Goal: Task Accomplishment & Management: Manage account settings

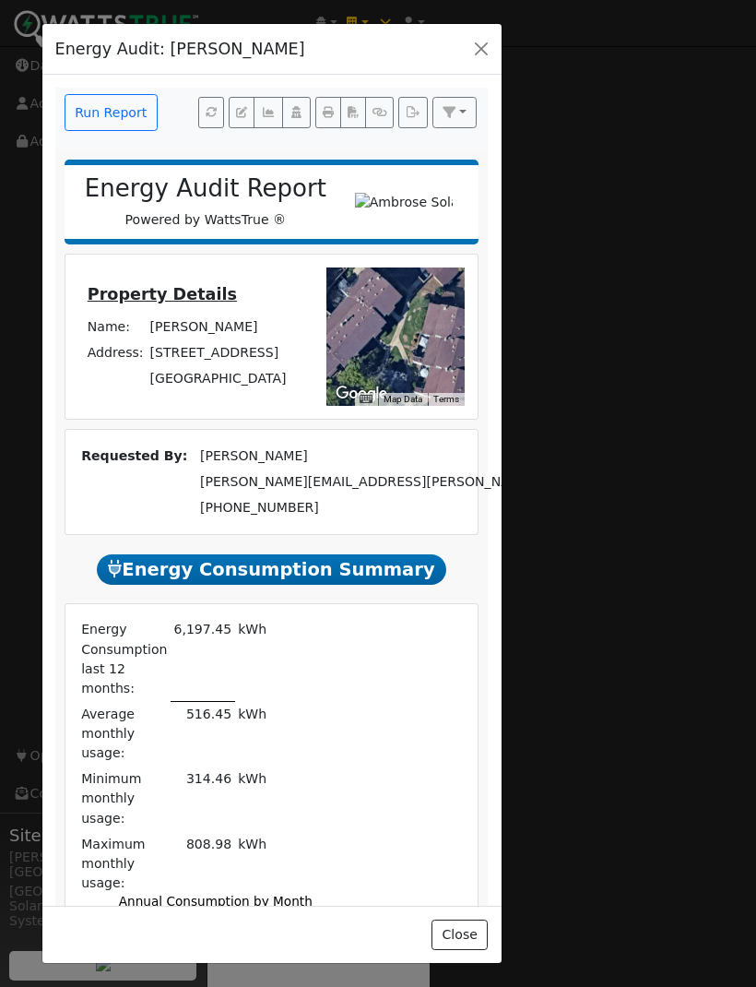
scroll to position [43, 0]
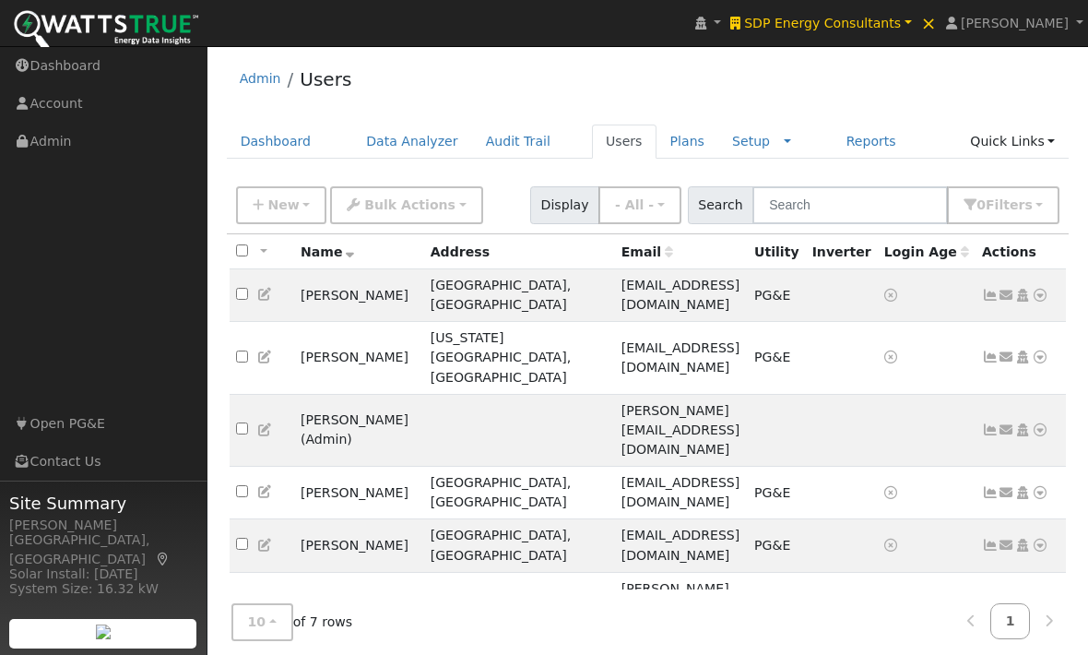
click at [983, 301] on icon at bounding box center [990, 295] width 17 height 13
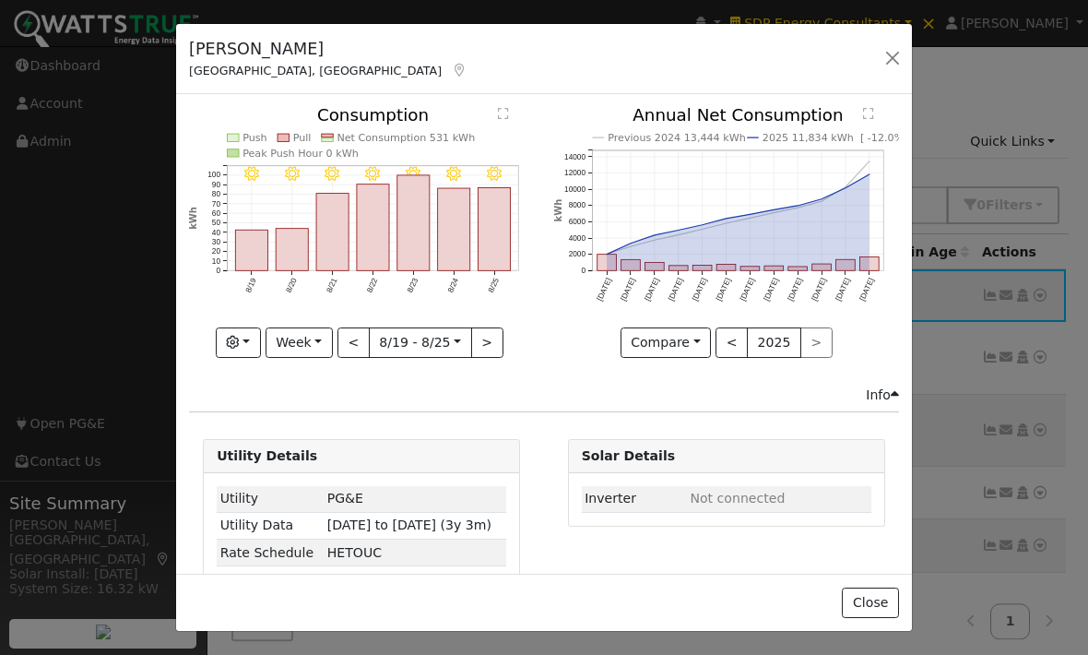
click at [317, 349] on button "Week" at bounding box center [299, 342] width 67 height 31
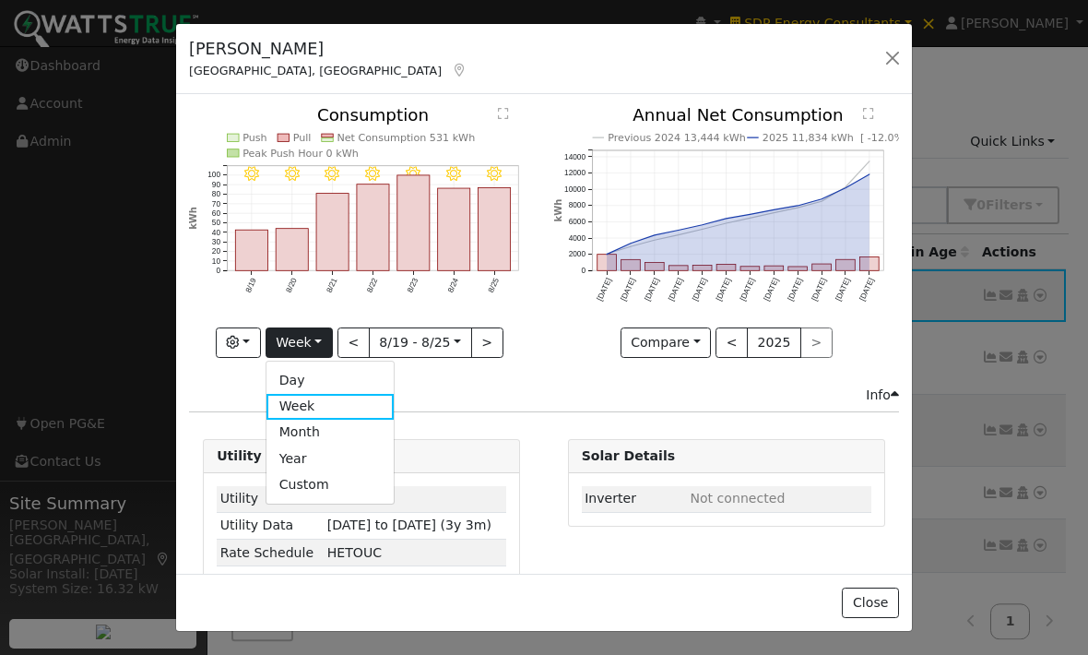
click at [347, 471] on link "Custom" at bounding box center [331, 484] width 128 height 26
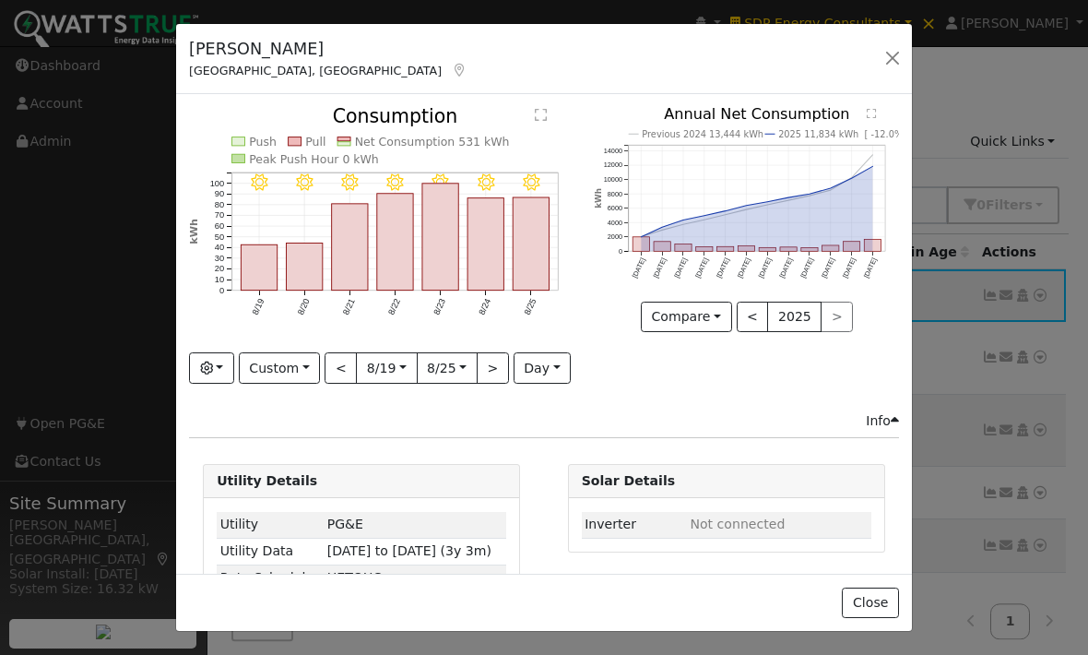
click at [307, 370] on button "Custom" at bounding box center [280, 367] width 82 height 31
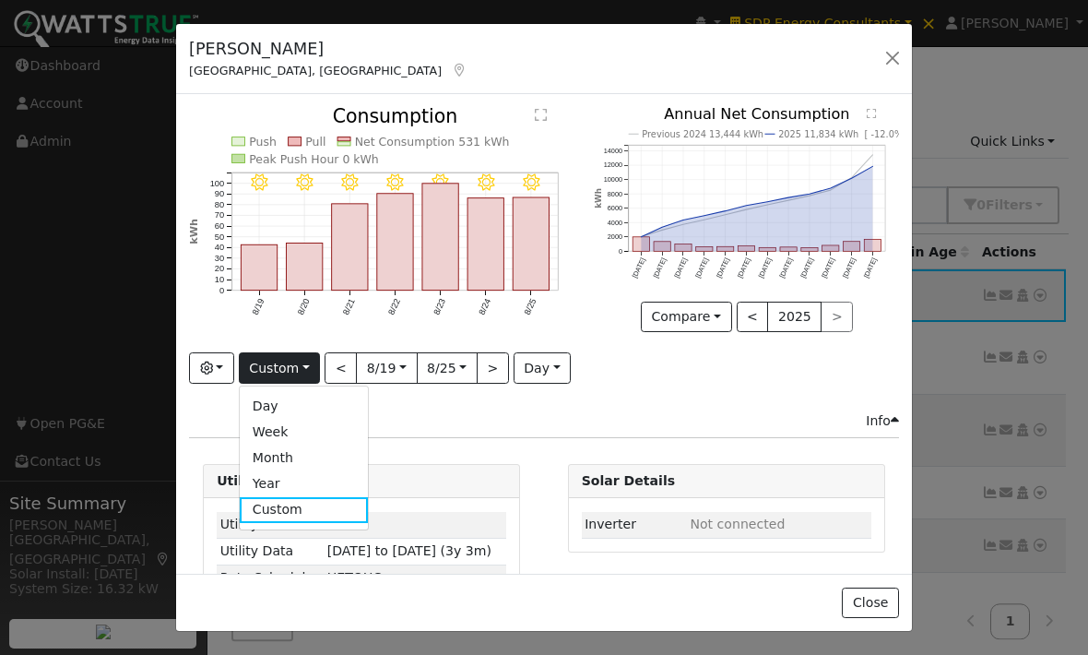
click at [318, 475] on link "Year" at bounding box center [304, 484] width 128 height 26
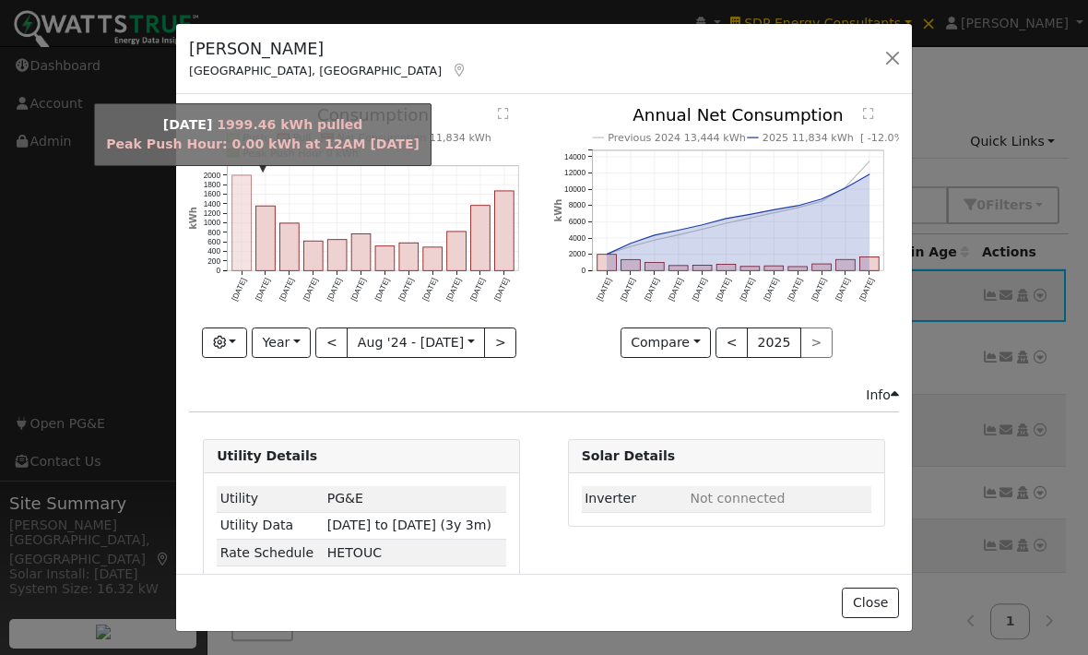
click at [236, 200] on rect "onclick=""" at bounding box center [241, 222] width 19 height 95
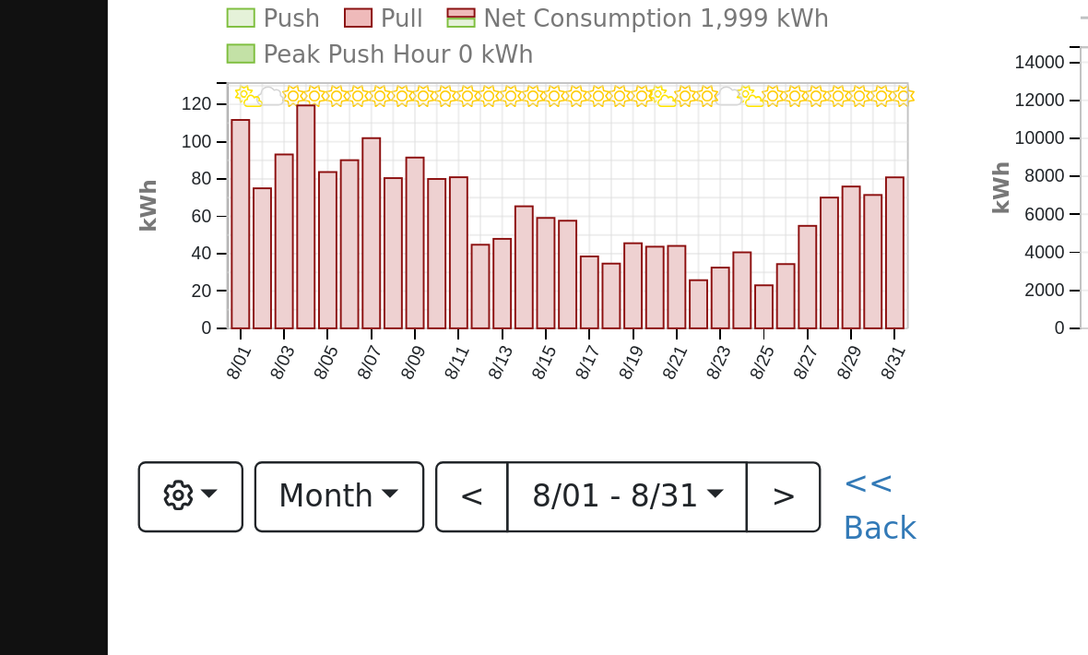
click at [189, 327] on button "button" at bounding box center [211, 342] width 45 height 31
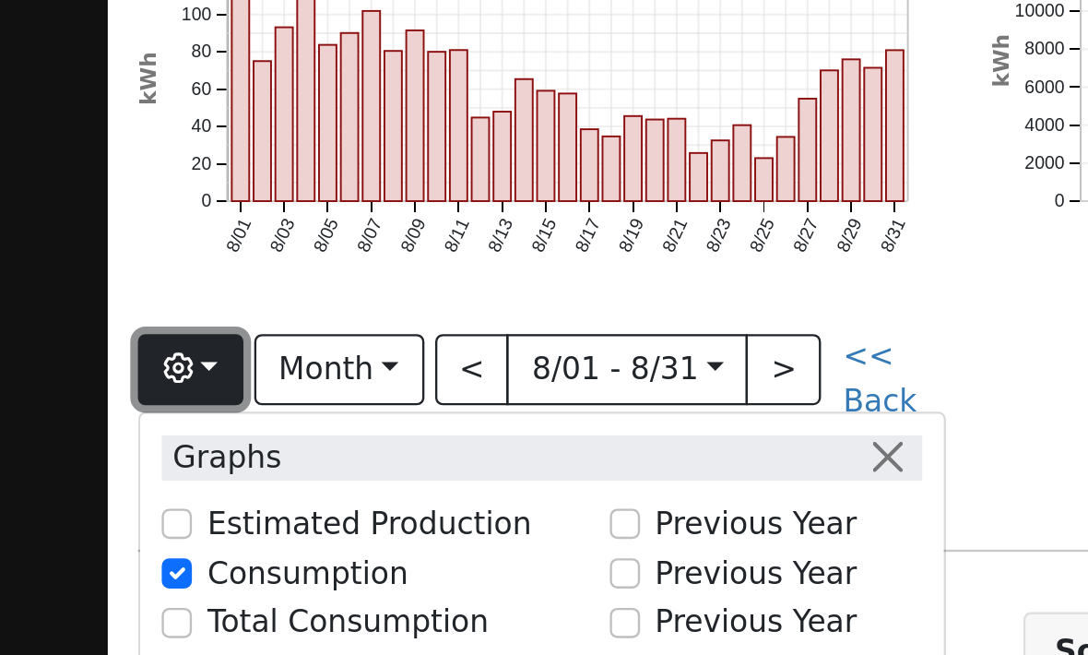
scroll to position [54, 0]
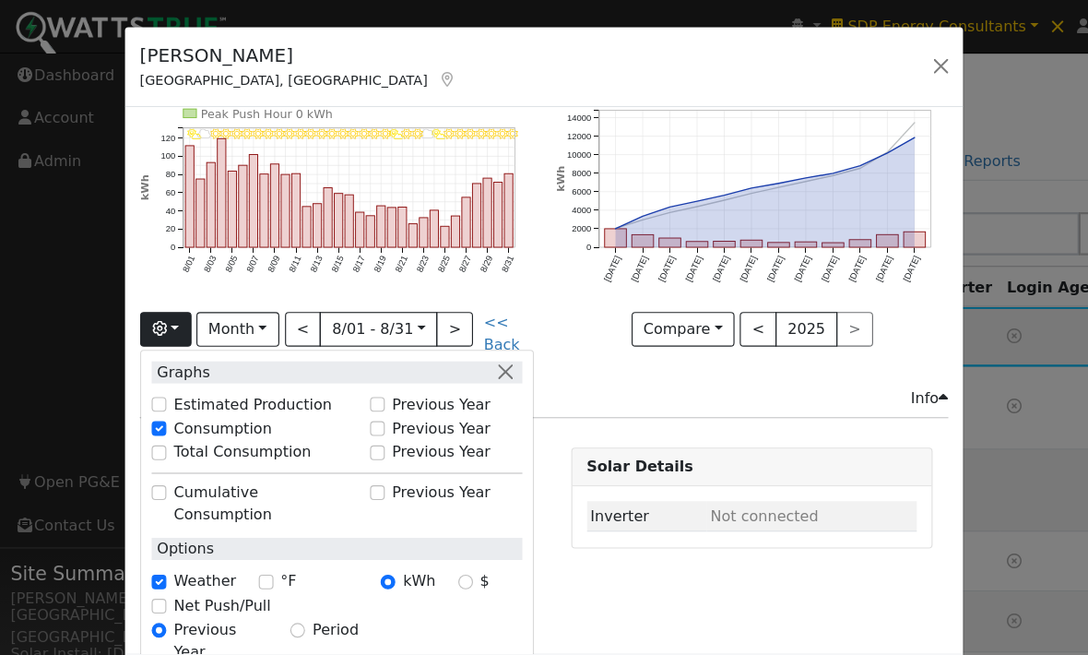
click at [237, 505] on input "°F" at bounding box center [233, 511] width 13 height 13
checkbox input "true"
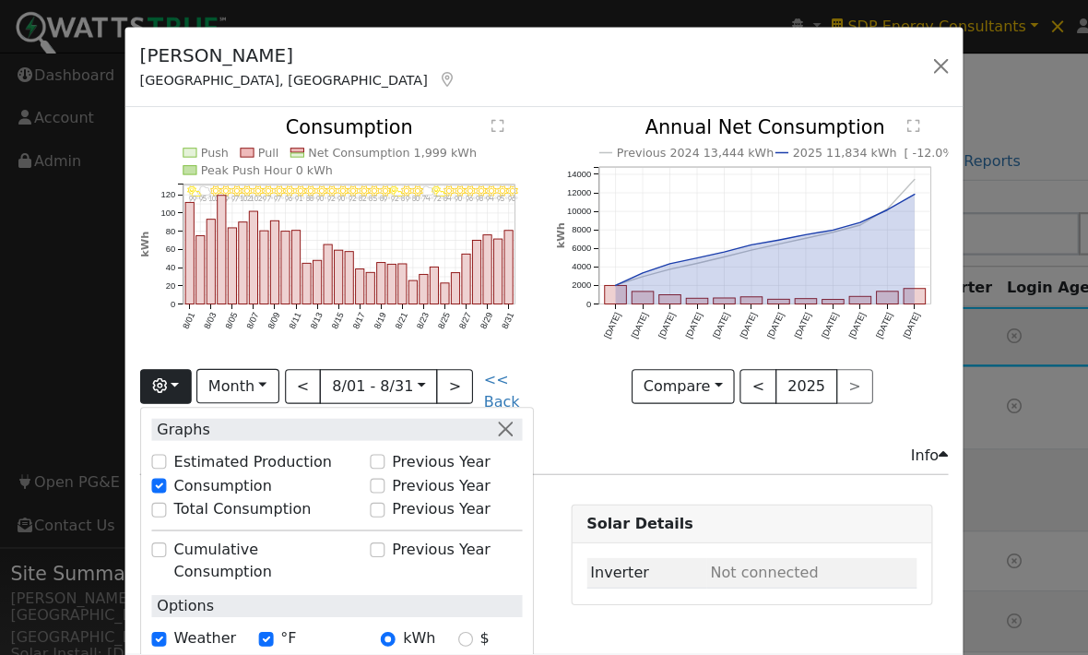
click at [450, 371] on button "button" at bounding box center [443, 376] width 19 height 19
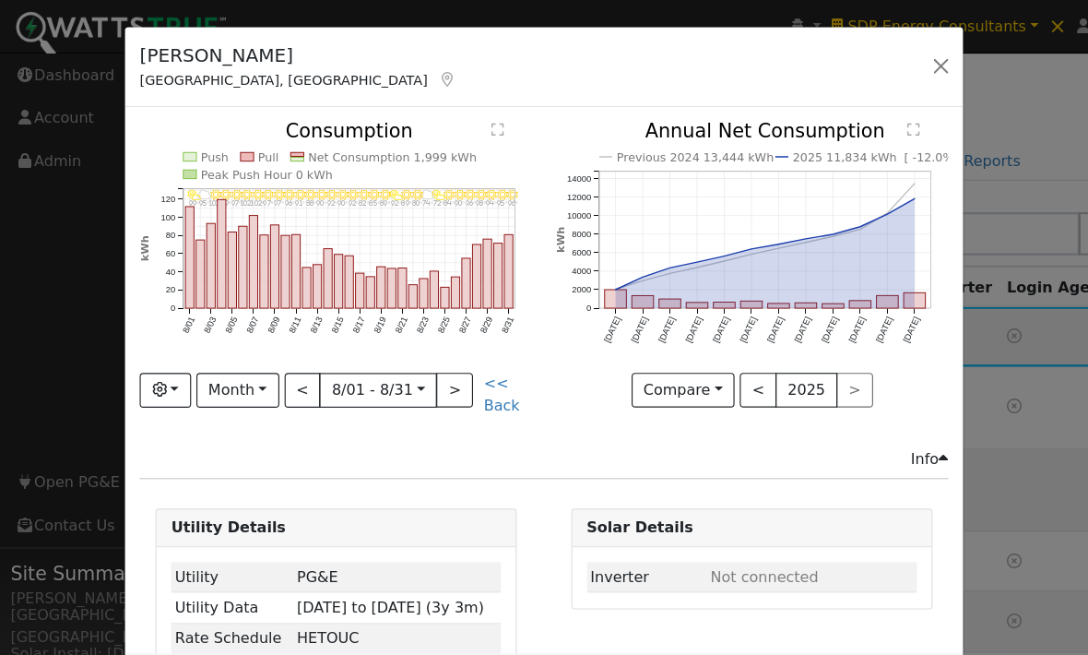
scroll to position [0, 0]
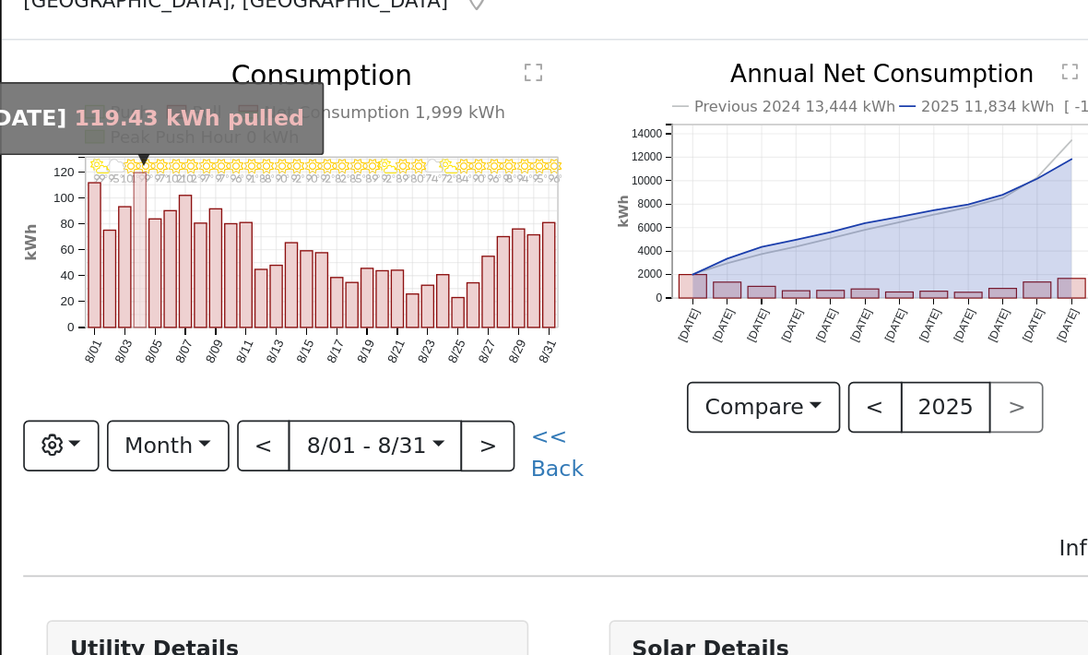
click at [82, 173] on rect "onclick=""" at bounding box center [83, 219] width 7 height 92
type input "2024-08-04"
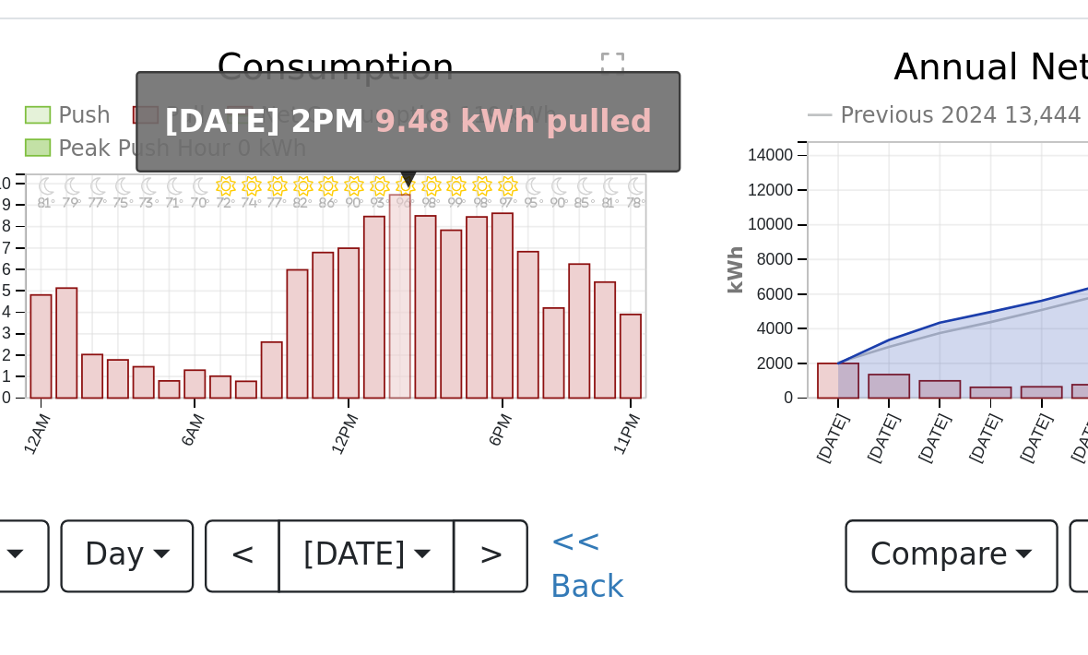
click at [205, 170] on rect "onclick=""" at bounding box center [209, 213] width 9 height 87
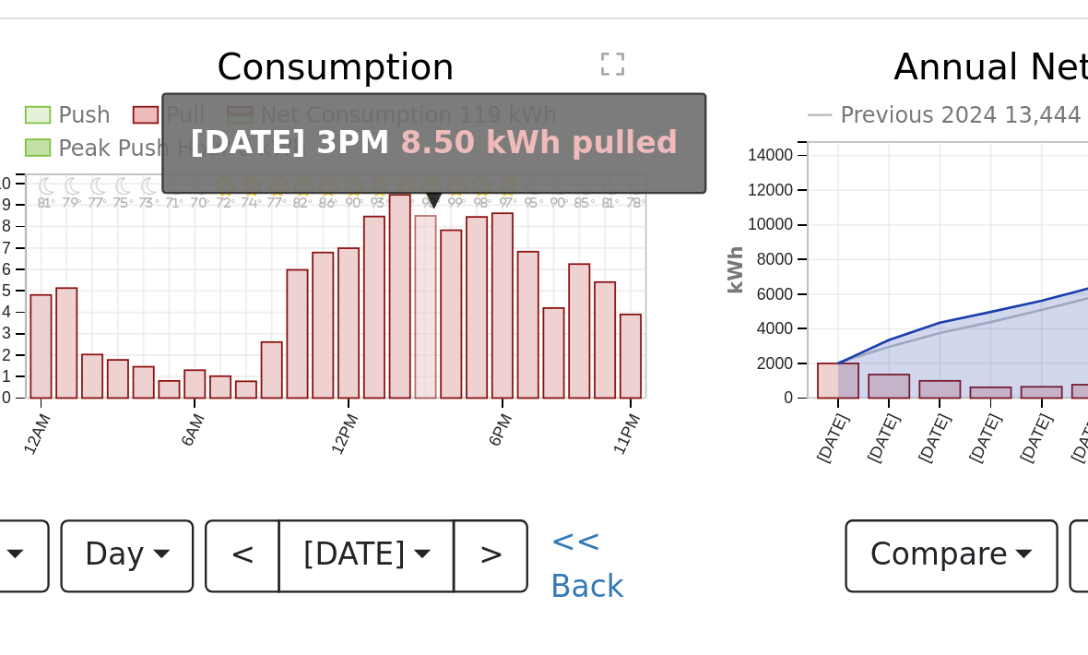
click at [216, 179] on rect "onclick=""" at bounding box center [220, 218] width 9 height 78
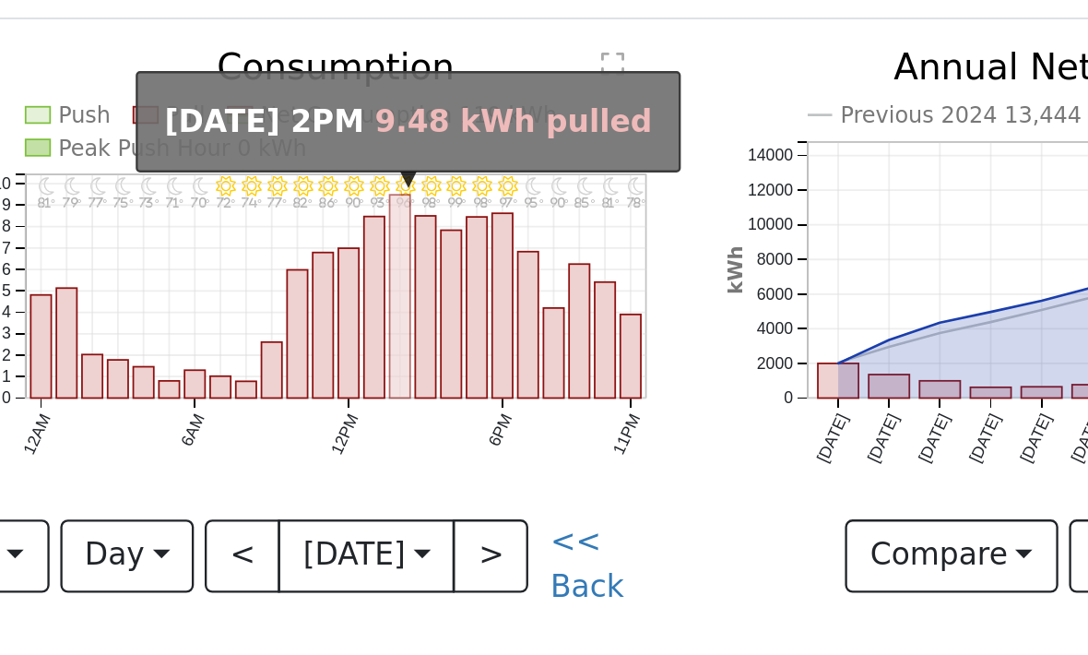
click at [205, 170] on rect "onclick=""" at bounding box center [209, 213] width 9 height 87
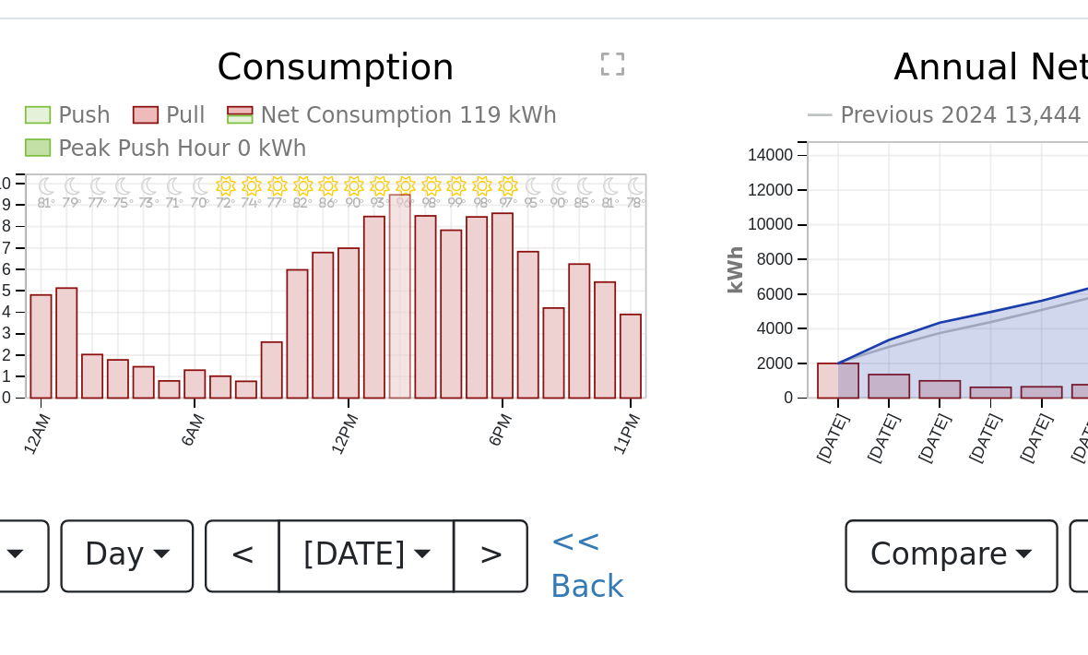
click at [205, 170] on rect "onclick=""" at bounding box center [209, 213] width 9 height 87
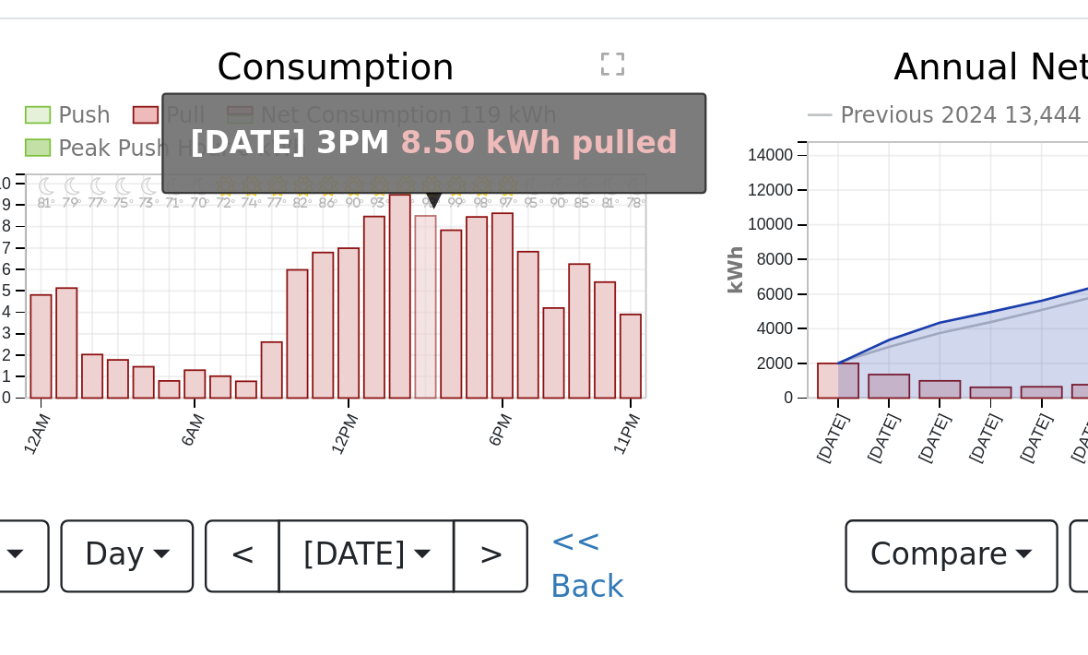
click at [216, 179] on rect "onclick=""" at bounding box center [220, 218] width 9 height 78
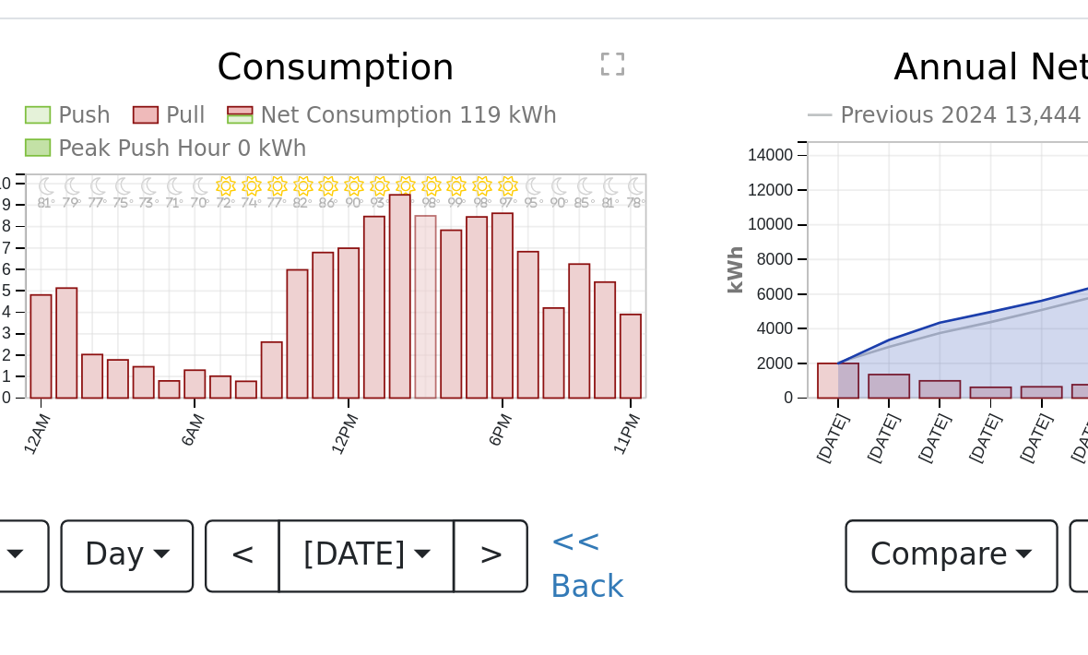
click at [216, 179] on rect "onclick=""" at bounding box center [220, 218] width 9 height 78
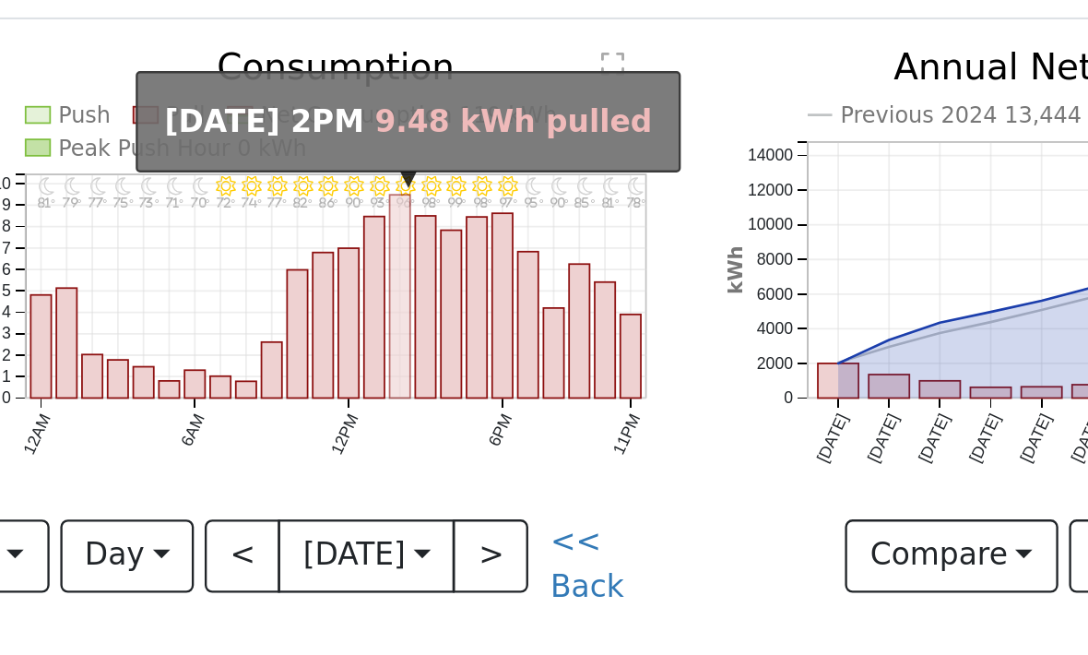
click at [205, 170] on rect "onclick=""" at bounding box center [209, 213] width 9 height 87
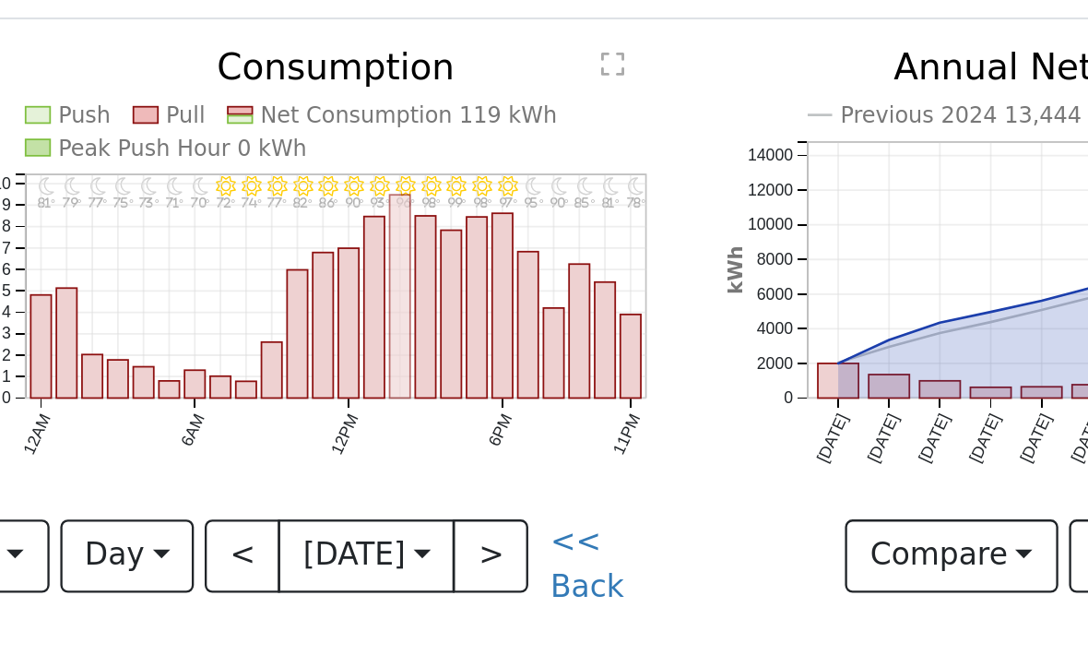
click at [205, 170] on rect "onclick=""" at bounding box center [209, 213] width 9 height 87
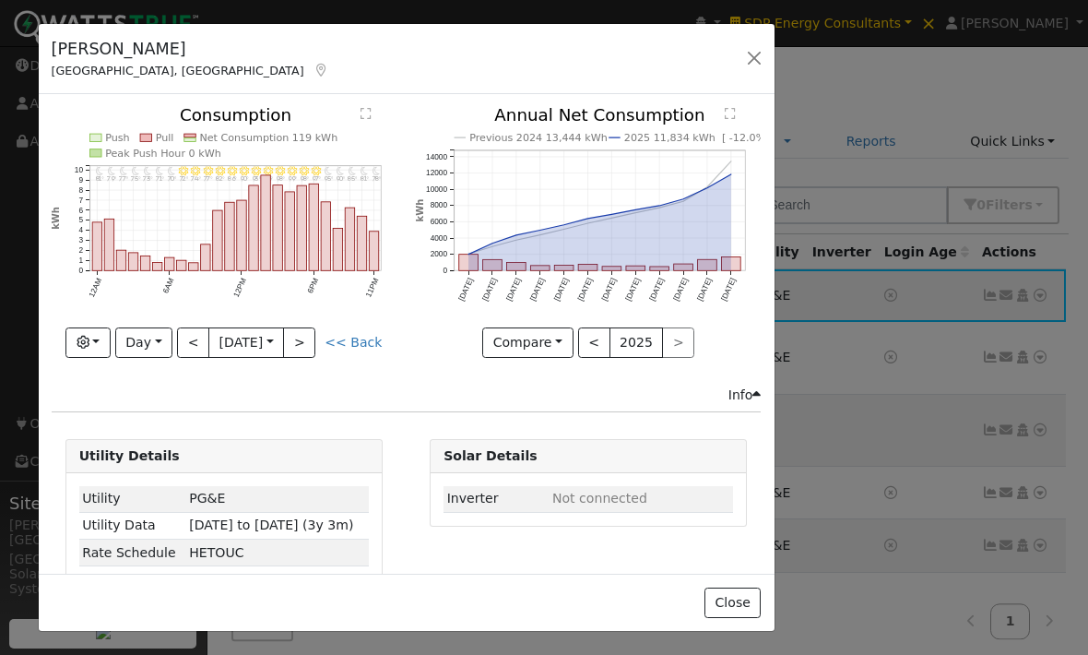
click at [766, 61] on button "button" at bounding box center [755, 58] width 26 height 26
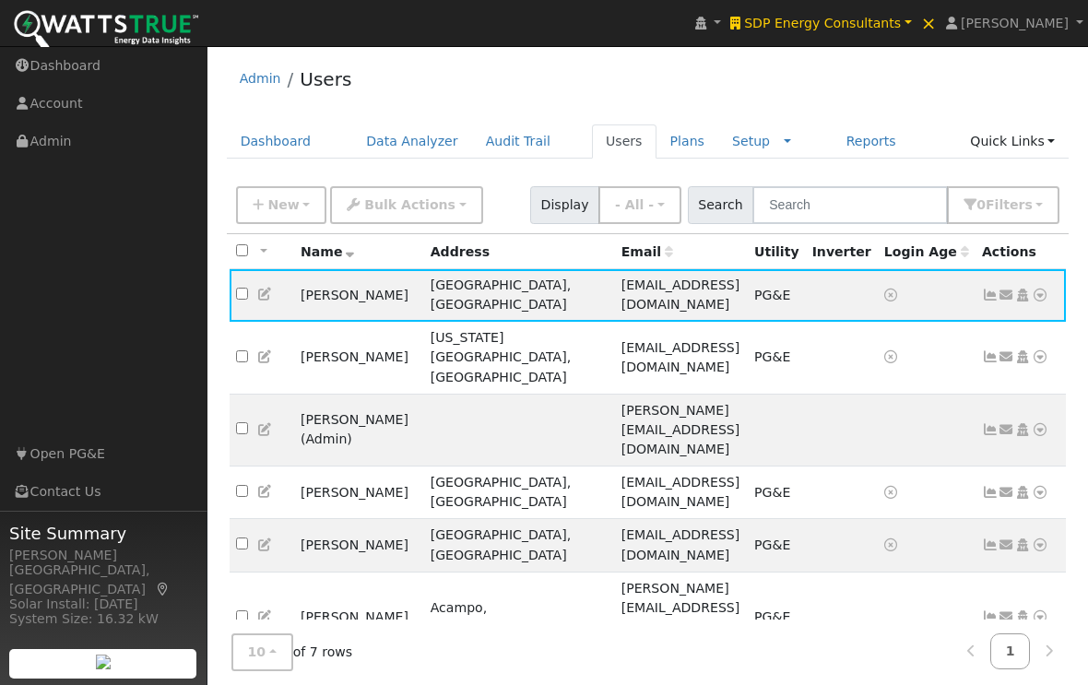
click at [985, 654] on td "No email address Send Email... Copy a Link Reset Password Open Access Data Anal…" at bounding box center [1021, 690] width 91 height 53
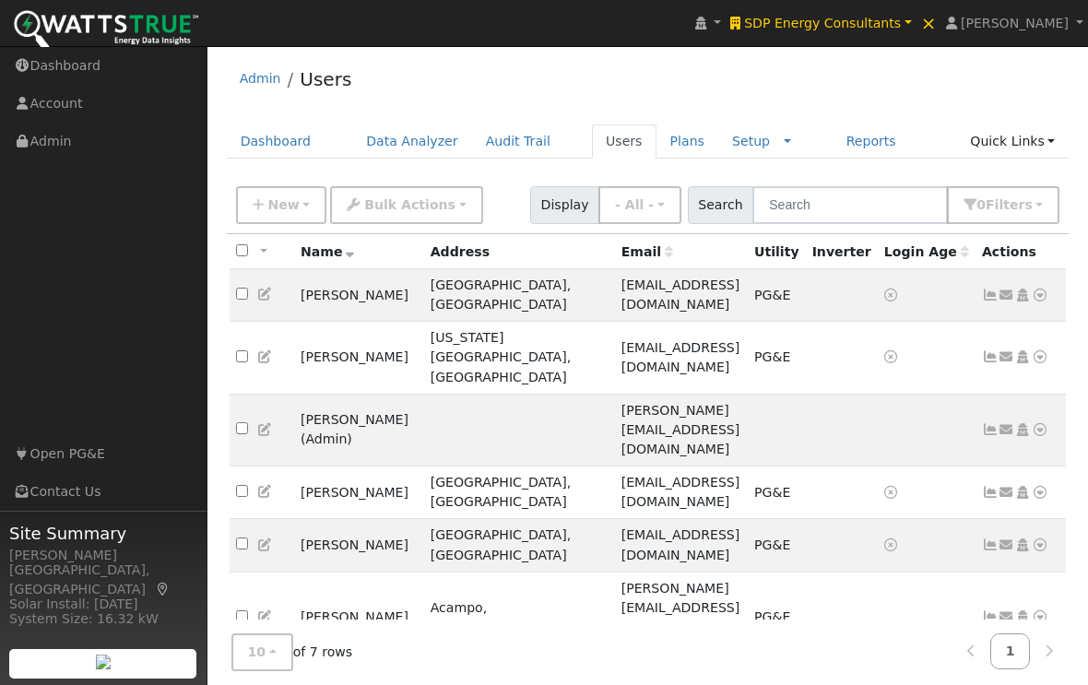
click at [987, 654] on icon at bounding box center [990, 690] width 17 height 13
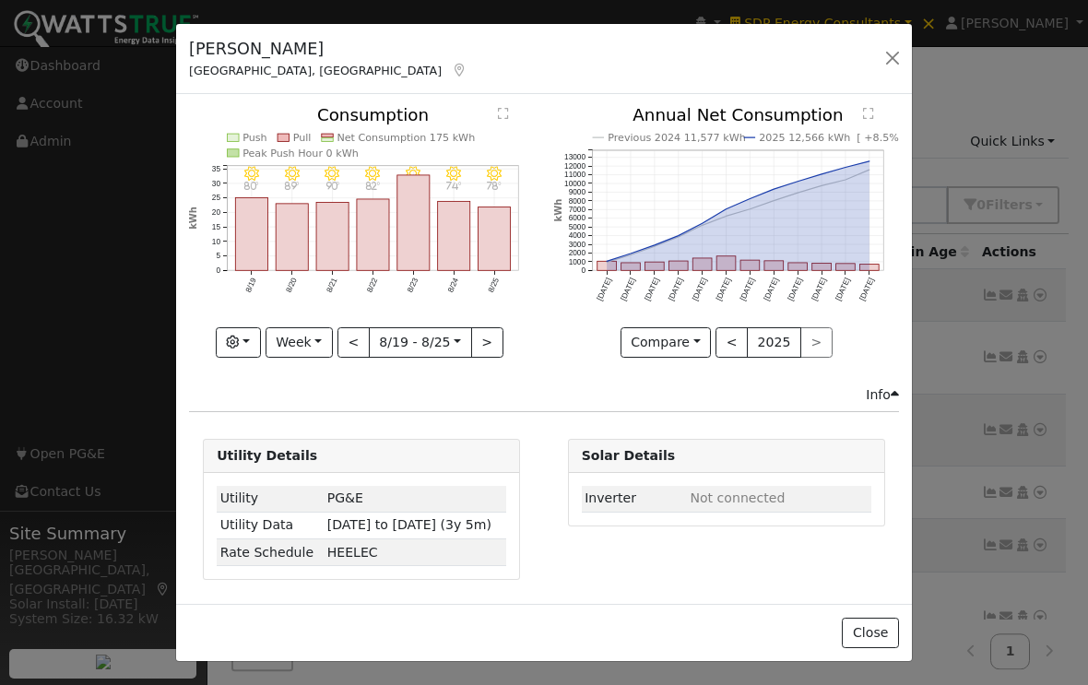
click at [868, 624] on button "Close" at bounding box center [870, 633] width 56 height 31
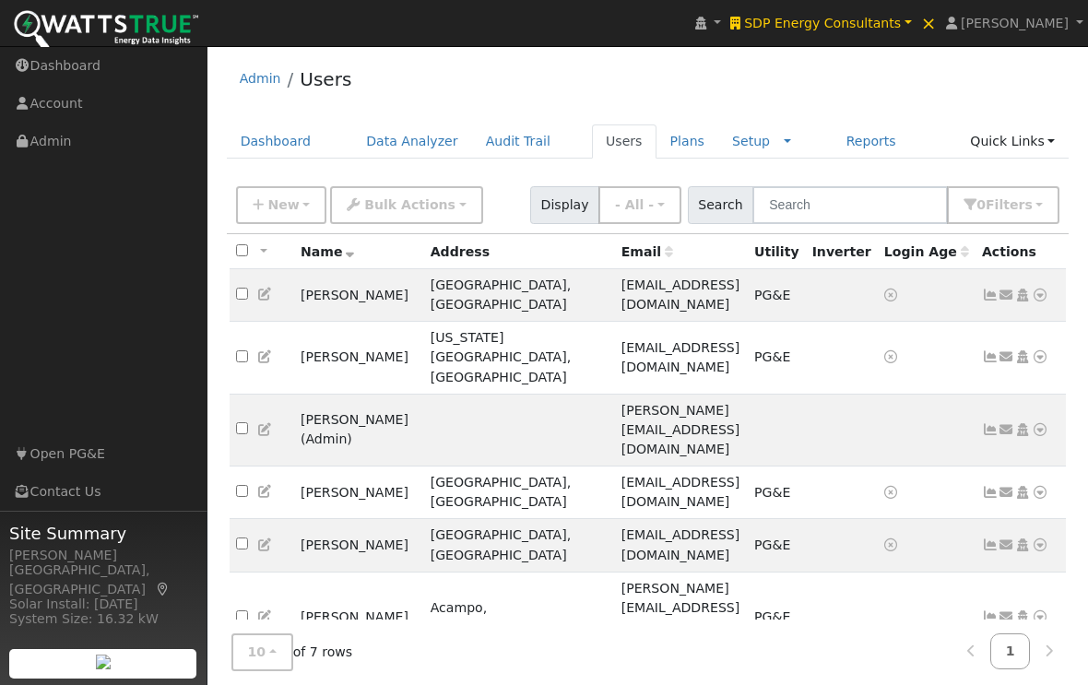
click at [982, 611] on icon at bounding box center [990, 617] width 17 height 13
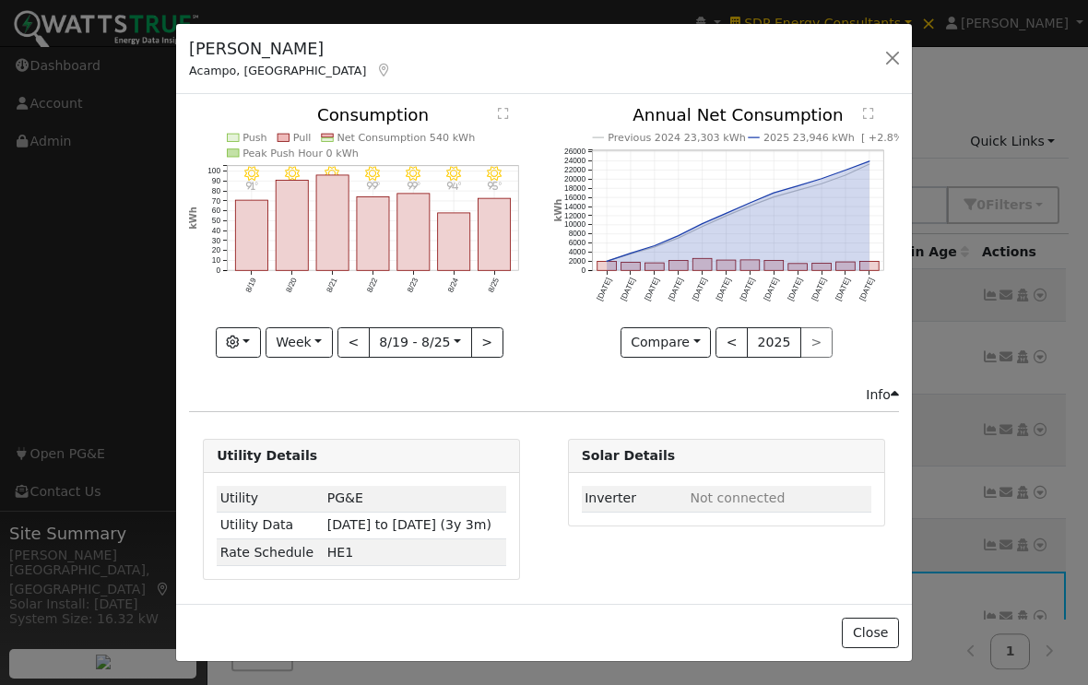
click at [878, 625] on button "Close" at bounding box center [870, 633] width 56 height 31
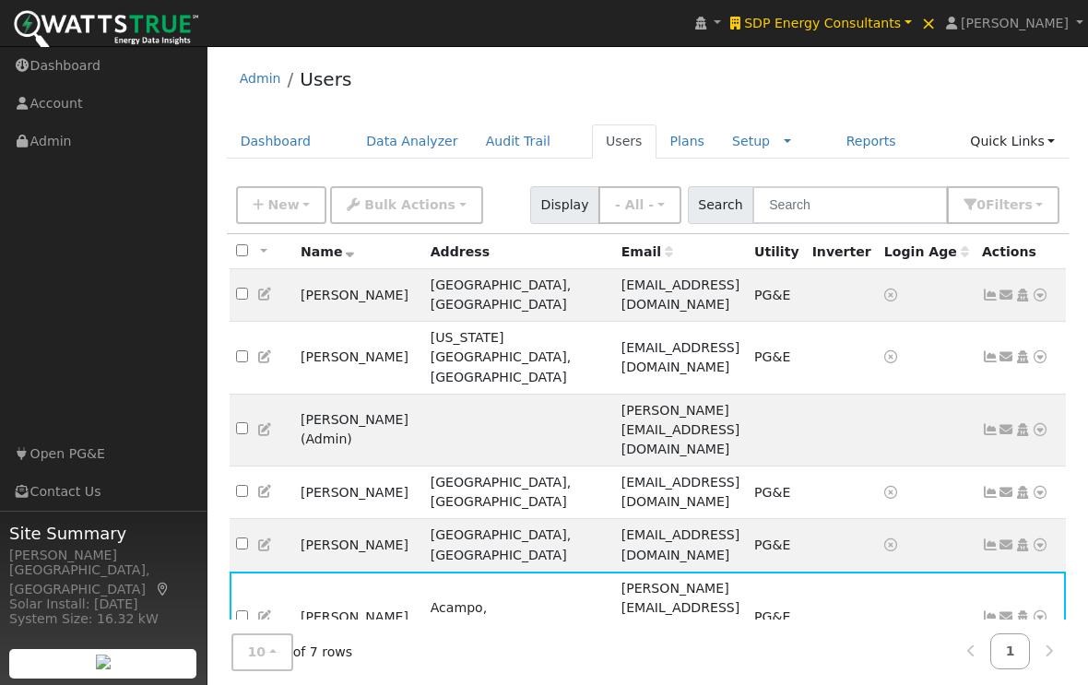
click at [986, 539] on icon at bounding box center [990, 545] width 17 height 13
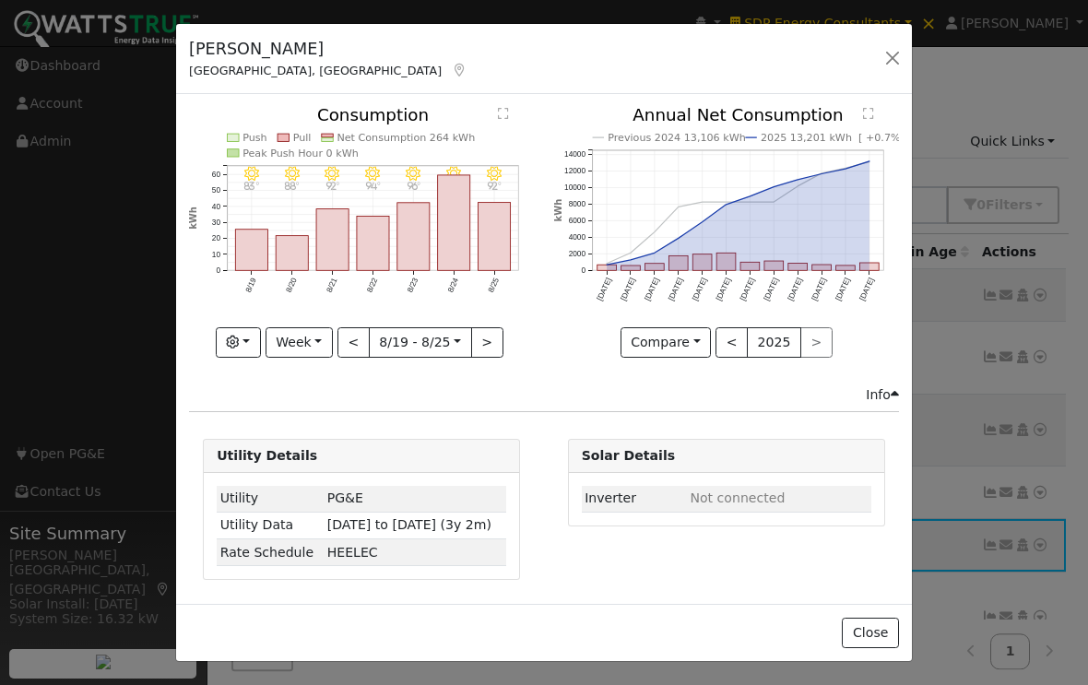
click at [873, 628] on button "Close" at bounding box center [870, 633] width 56 height 31
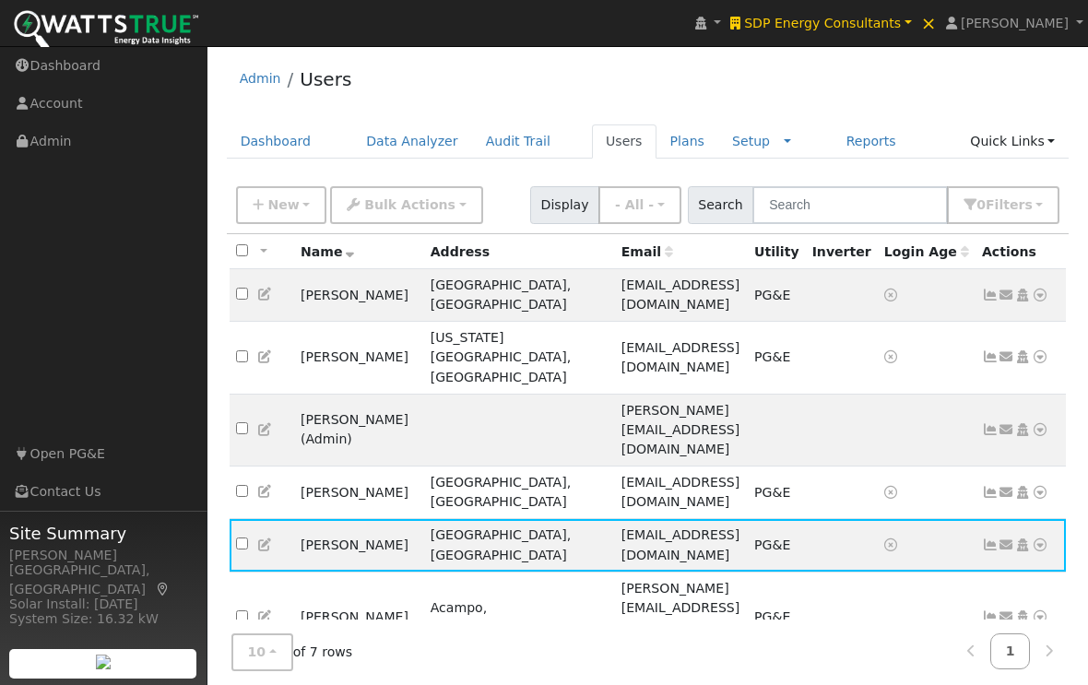
click at [982, 486] on icon at bounding box center [990, 492] width 17 height 13
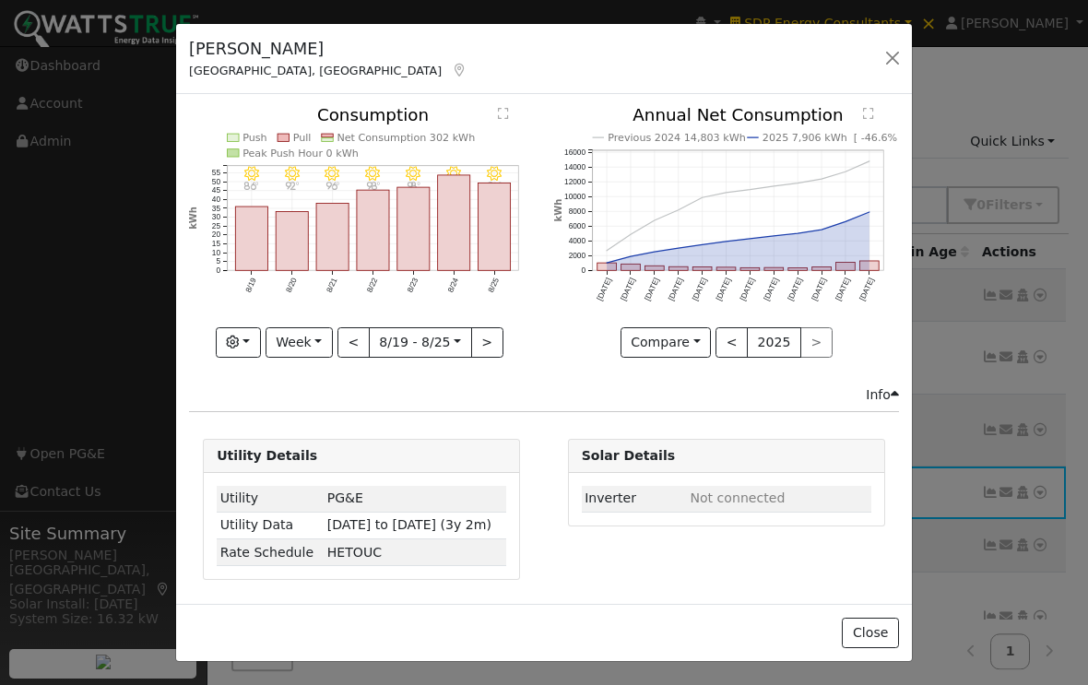
click at [874, 630] on button "Close" at bounding box center [870, 633] width 56 height 31
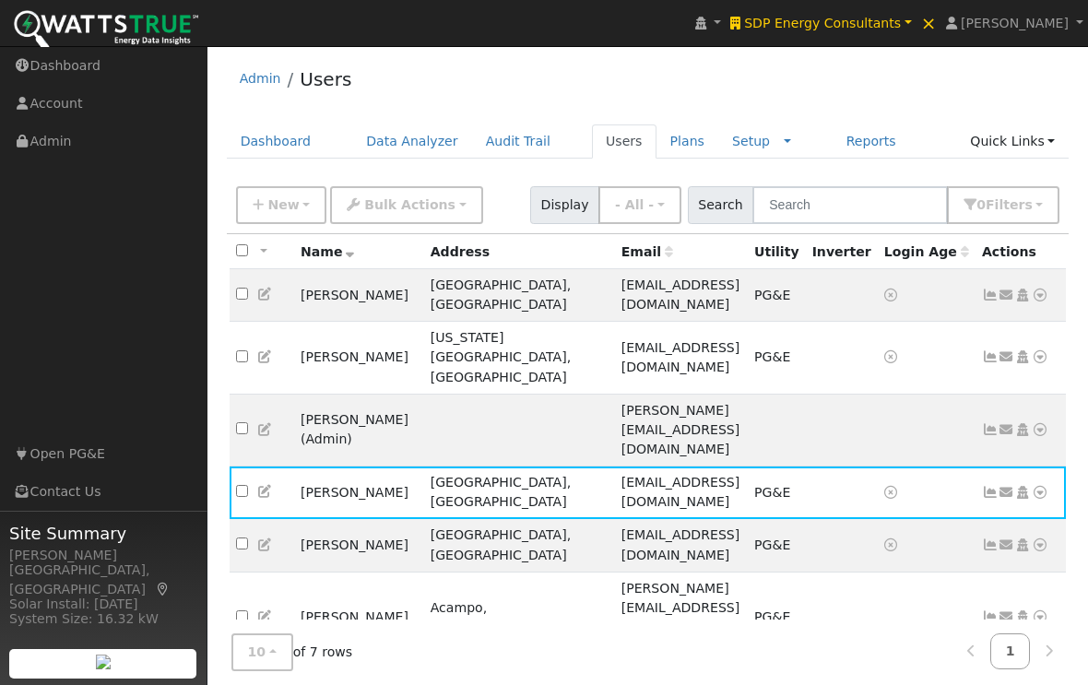
click at [984, 351] on icon at bounding box center [990, 357] width 17 height 13
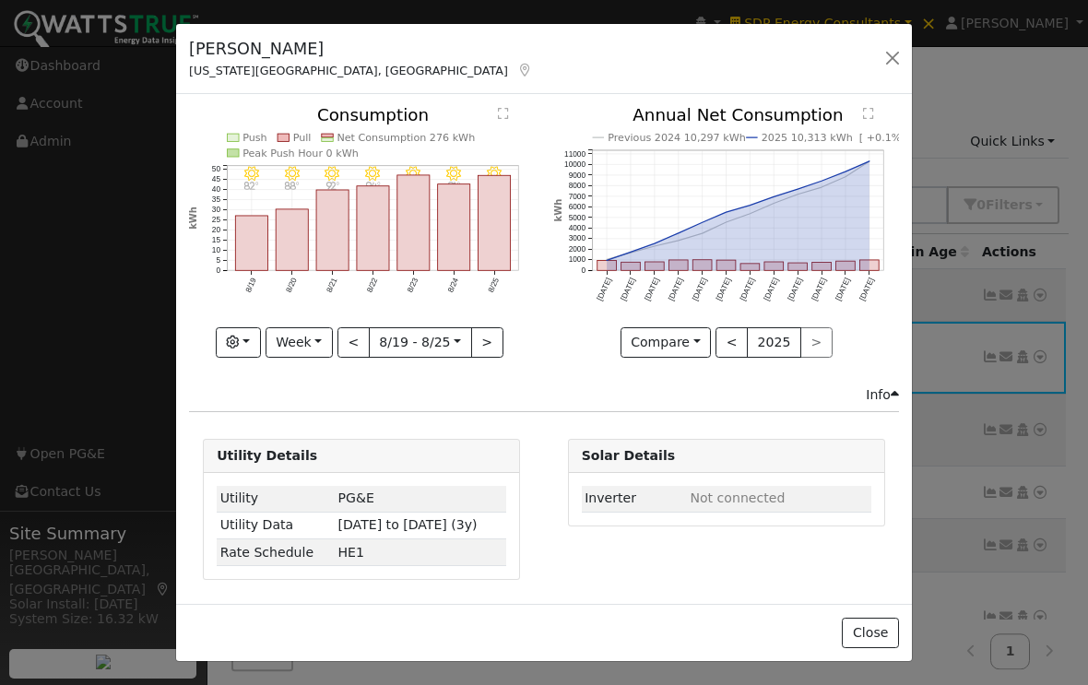
click at [870, 624] on button "Close" at bounding box center [870, 633] width 56 height 31
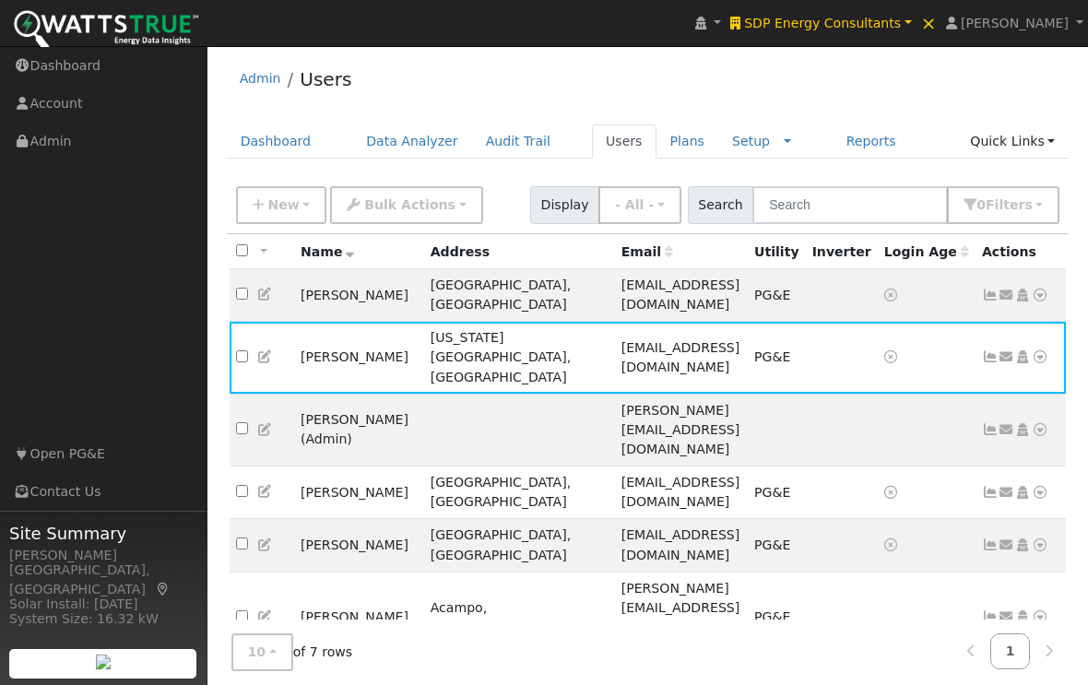
click at [982, 298] on icon at bounding box center [990, 295] width 17 height 13
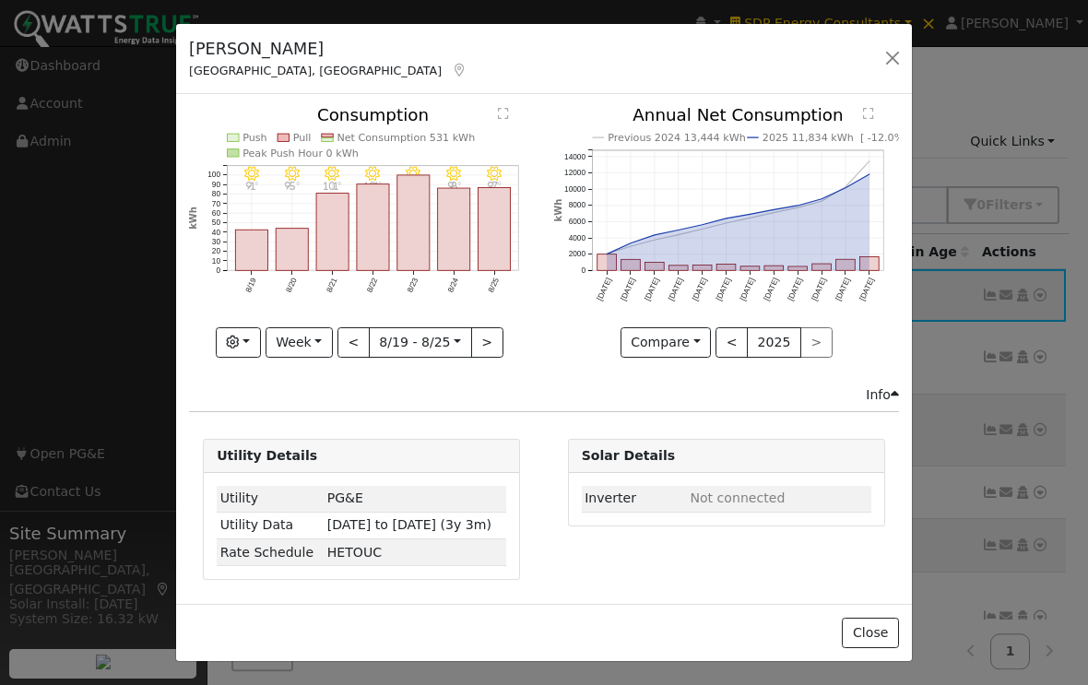
click at [874, 627] on button "Close" at bounding box center [870, 633] width 56 height 31
